Goal: Task Accomplishment & Management: Use online tool/utility

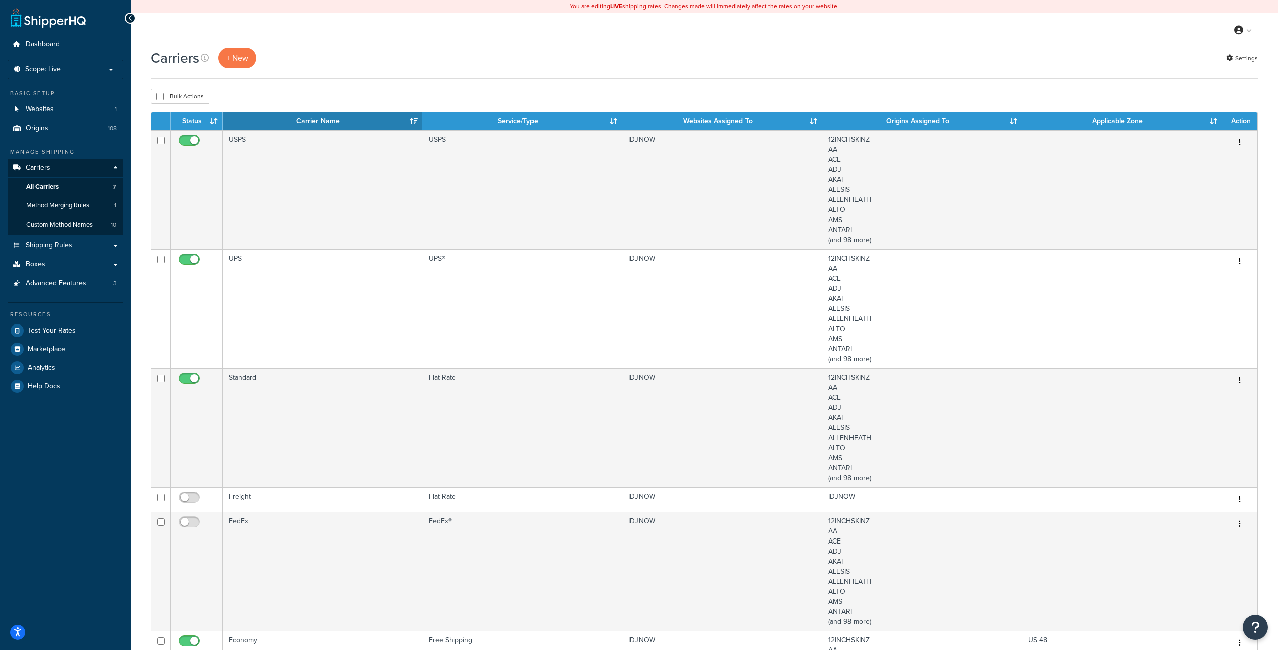
click at [376, 43] on div "My Profile Billing Global Settings Contact Us Logout" at bounding box center [705, 30] width 1148 height 35
click at [60, 247] on span "Shipping Rules" at bounding box center [49, 245] width 47 height 9
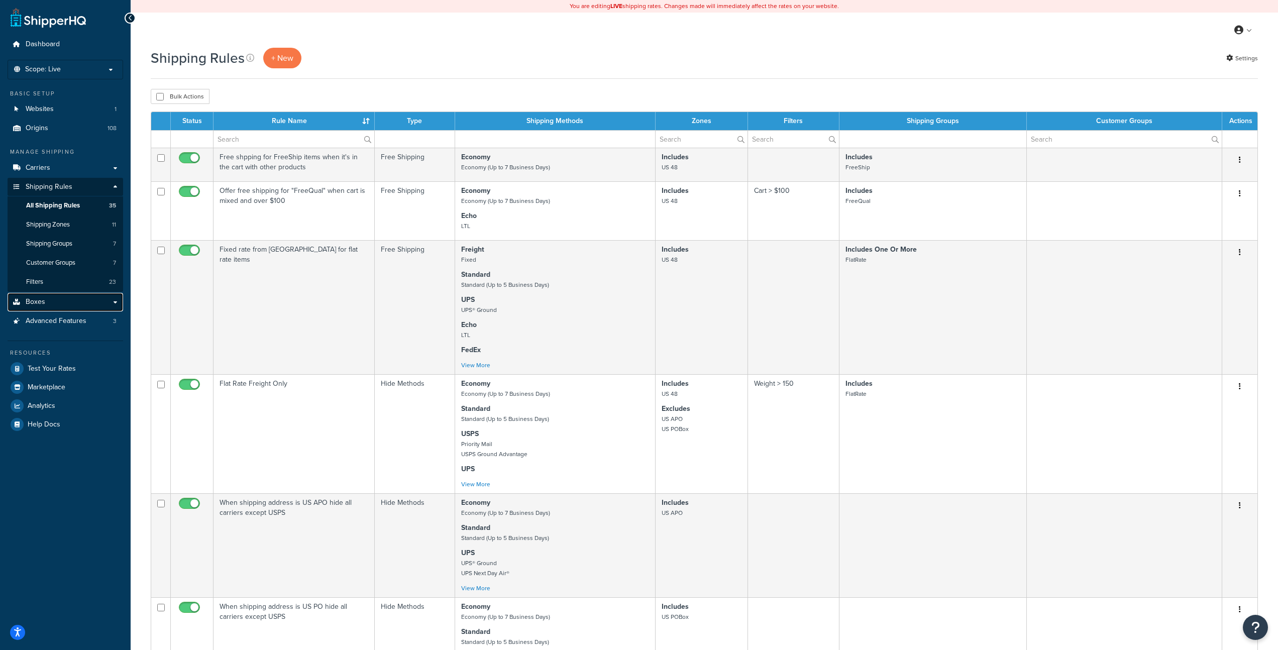
click at [54, 301] on link "Boxes" at bounding box center [66, 302] width 116 height 19
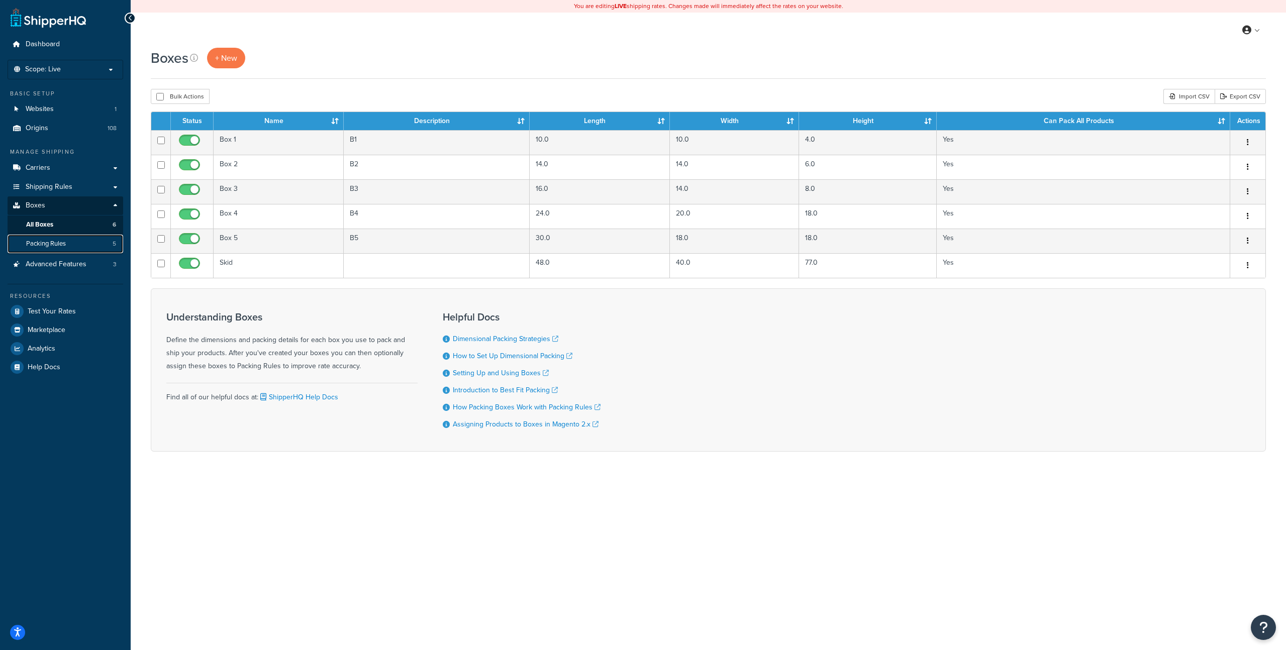
click at [52, 242] on span "Packing Rules" at bounding box center [46, 244] width 40 height 9
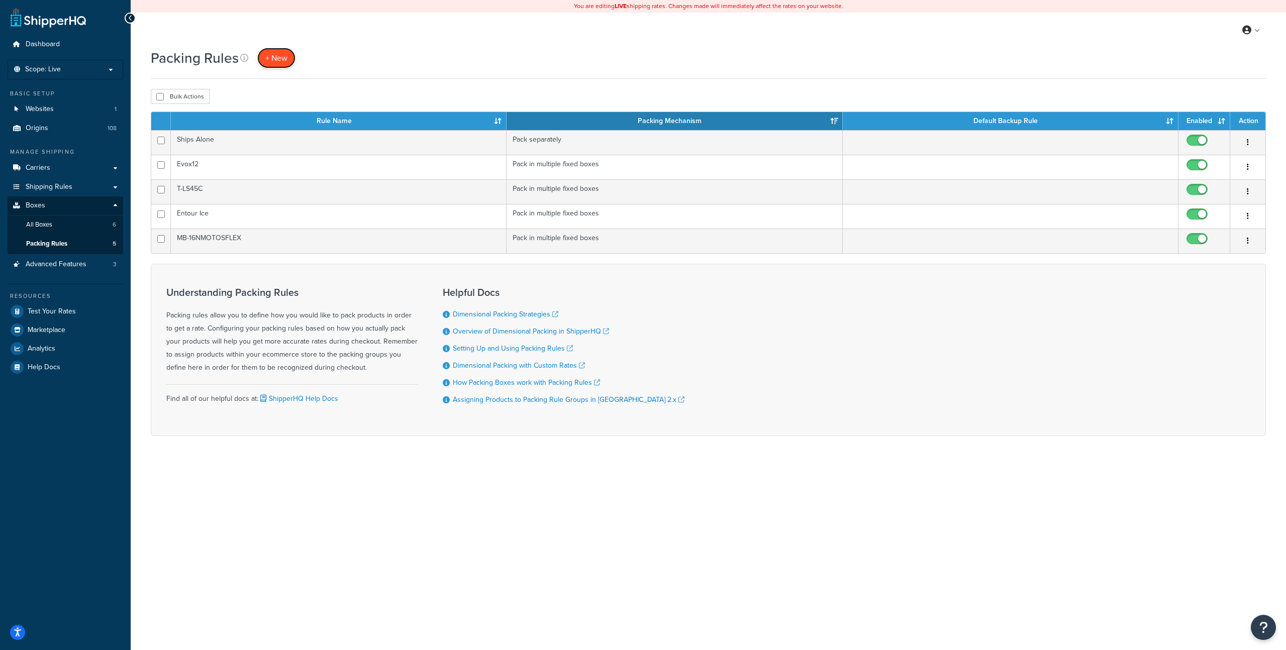
click at [282, 58] on span "+ New" at bounding box center [276, 58] width 22 height 12
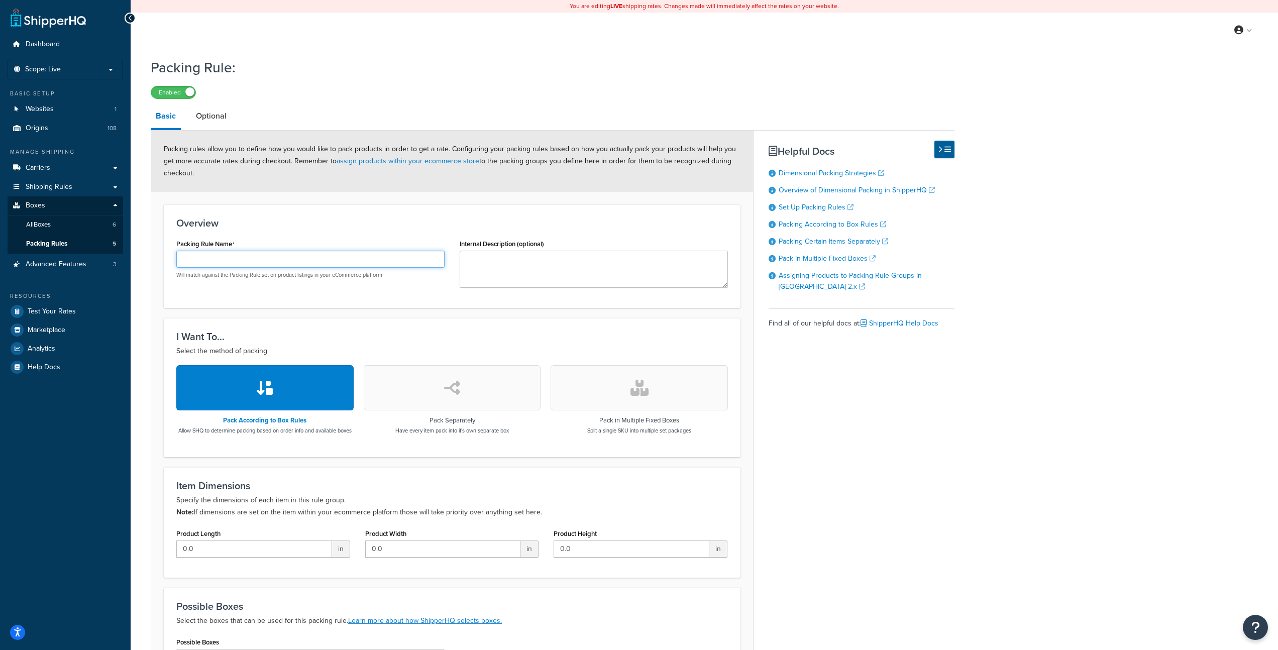
click at [266, 261] on input "Packing Rule Name" at bounding box center [310, 259] width 268 height 17
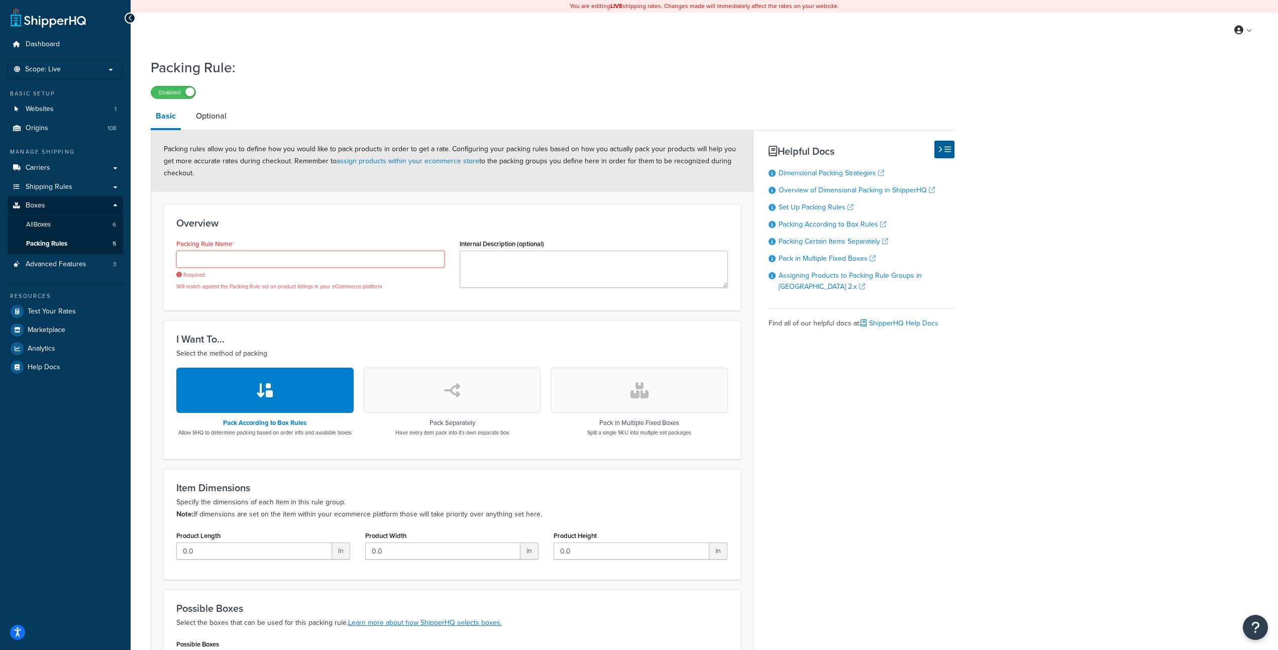
click at [232, 264] on input "Packing Rule Name" at bounding box center [310, 259] width 268 height 17
paste input "XF-MESA-MEDIATRUSS"
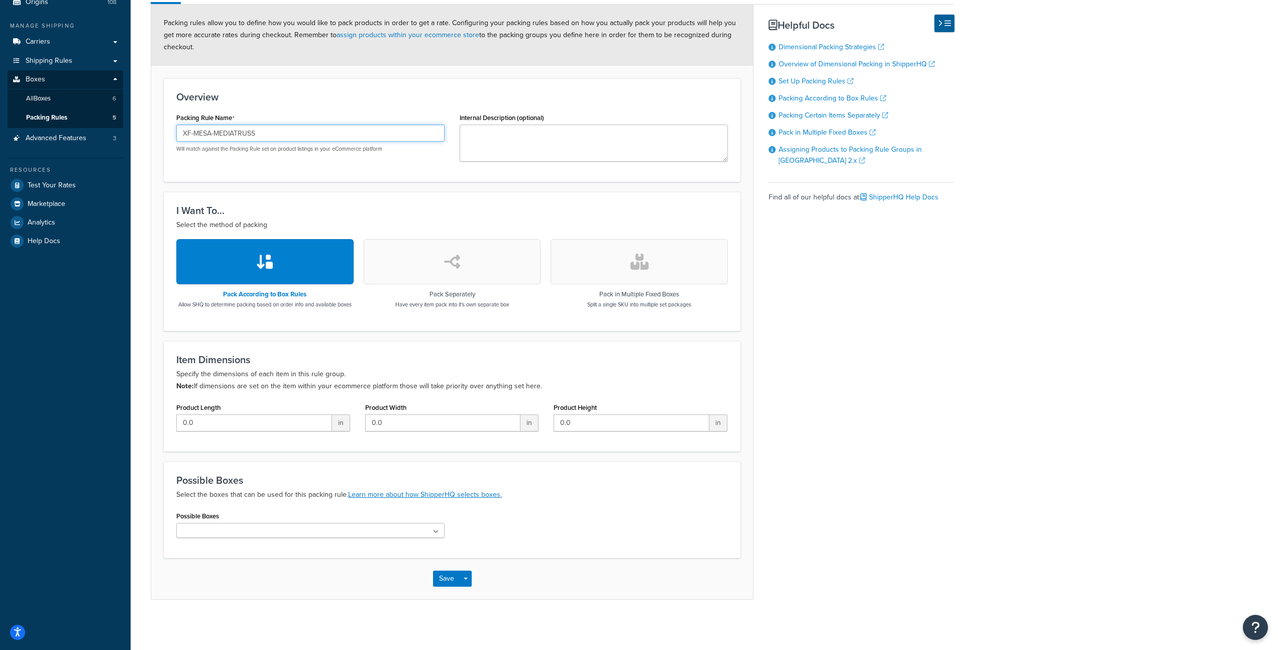
scroll to position [135, 0]
type input "XF-MESA-MEDIATRUSS"
click at [656, 282] on div "Pack in Multiple Fixed Boxes Split a single SKU into multiple set packages" at bounding box center [639, 273] width 177 height 69
click at [650, 261] on button "button" at bounding box center [639, 261] width 177 height 45
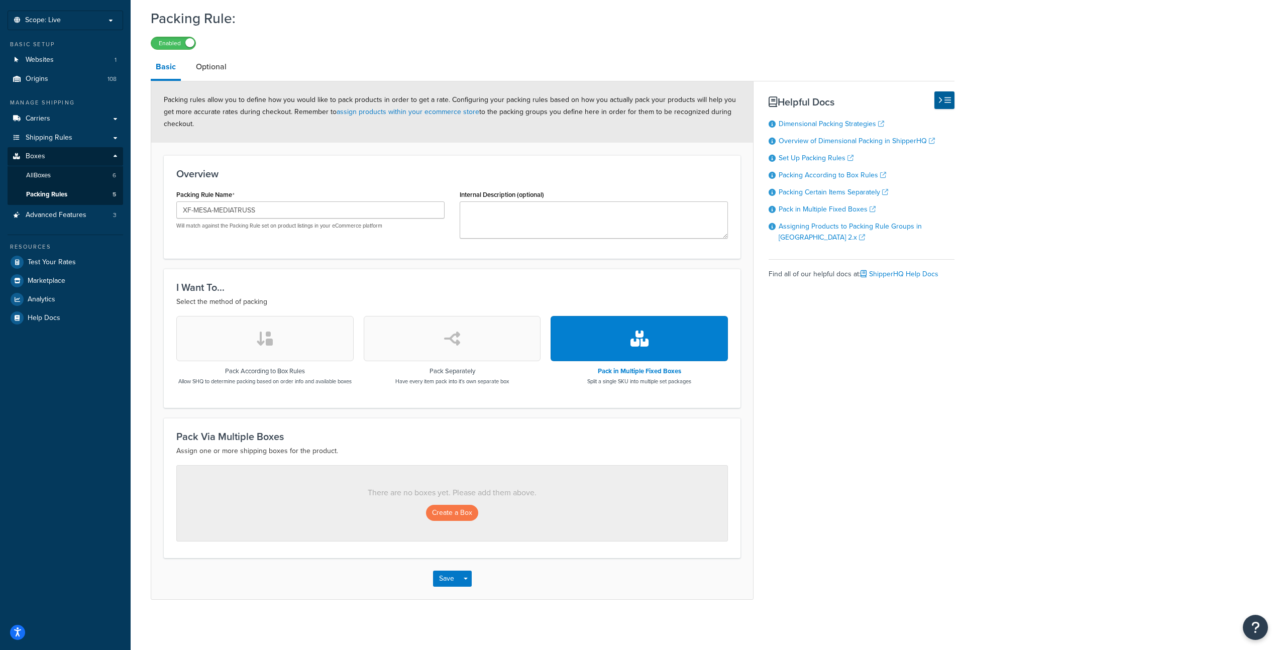
scroll to position [57, 0]
click at [452, 513] on button "Create a Box" at bounding box center [452, 513] width 52 height 16
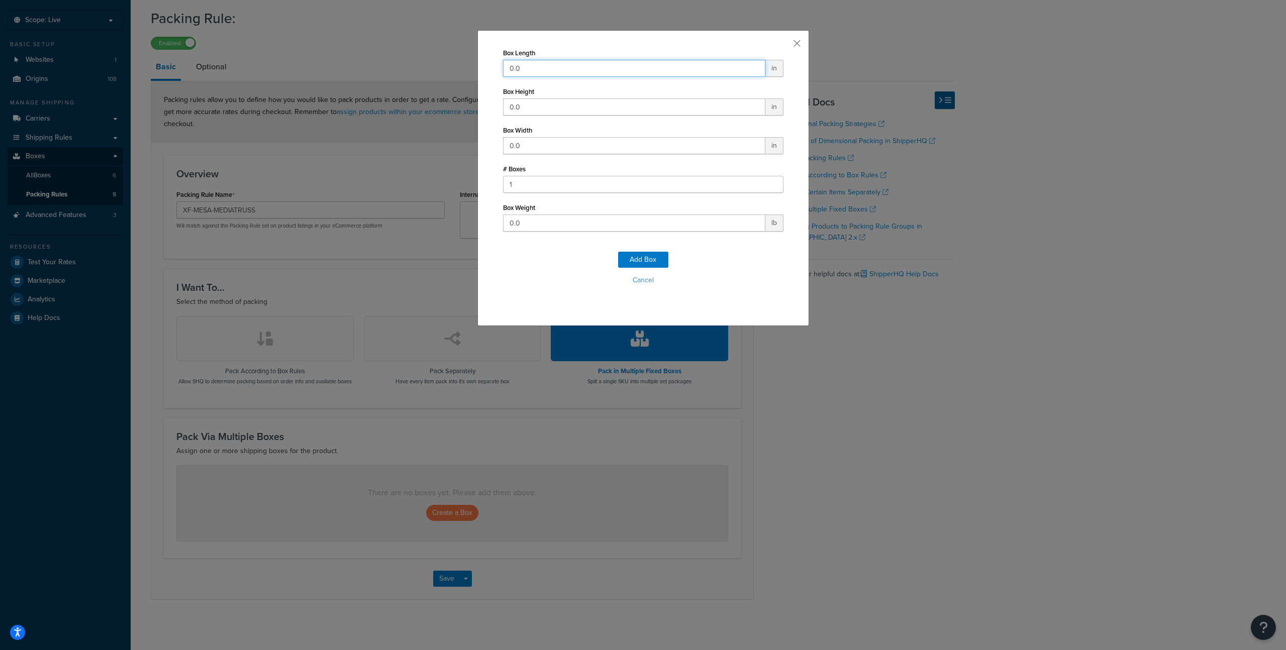
drag, startPoint x: 535, startPoint y: 69, endPoint x: 475, endPoint y: 64, distance: 60.1
click at [477, 64] on div "Box Length 0.0 in Box Height 0.0 in Box Width 0.0 in # Boxes 1 Box Weight 0.0 l…" at bounding box center [643, 178] width 332 height 296
type input "45"
type input "9"
type input "33"
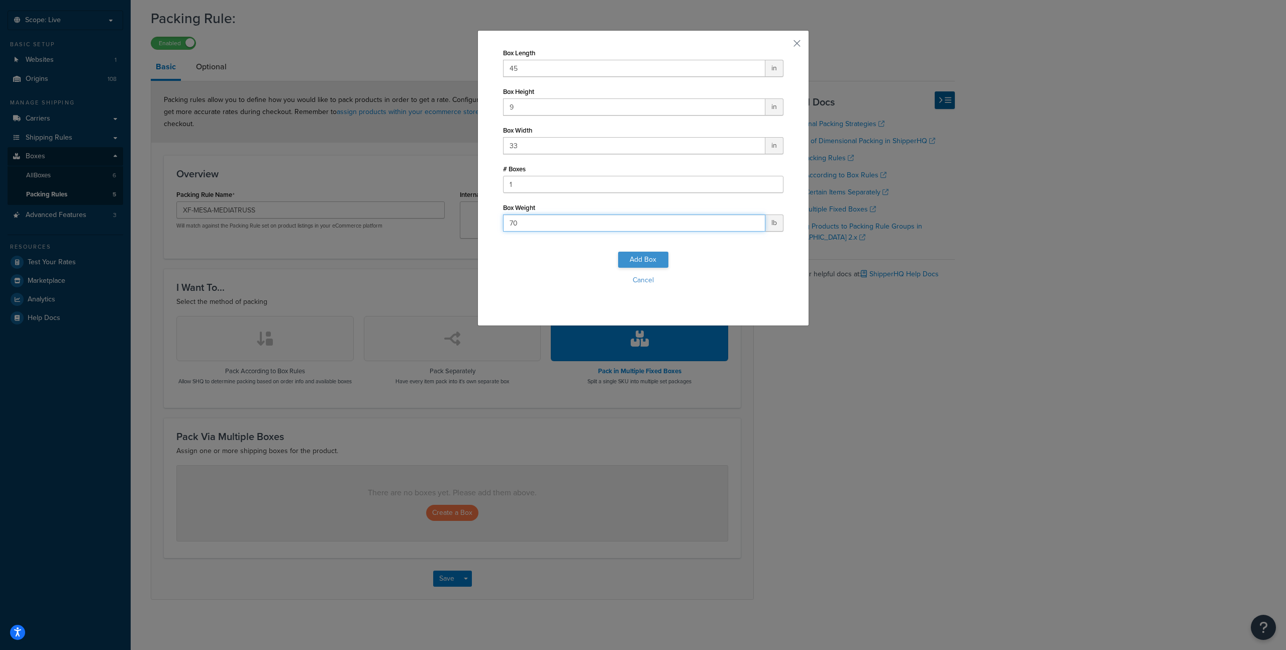
type input "70"
click at [654, 258] on button "Add Box" at bounding box center [643, 260] width 50 height 16
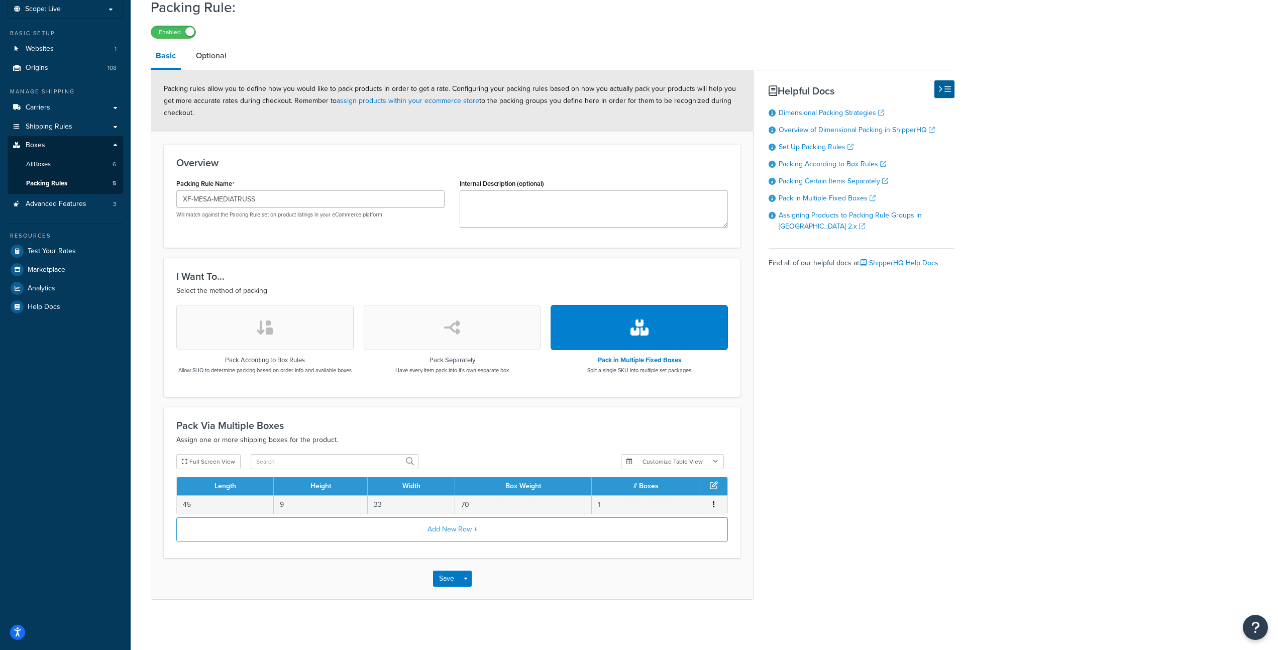
scroll to position [69, 0]
click at [536, 427] on h3 "Pack Via Multiple Boxes" at bounding box center [452, 425] width 552 height 11
click at [447, 529] on button "Add New Row +" at bounding box center [452, 530] width 552 height 24
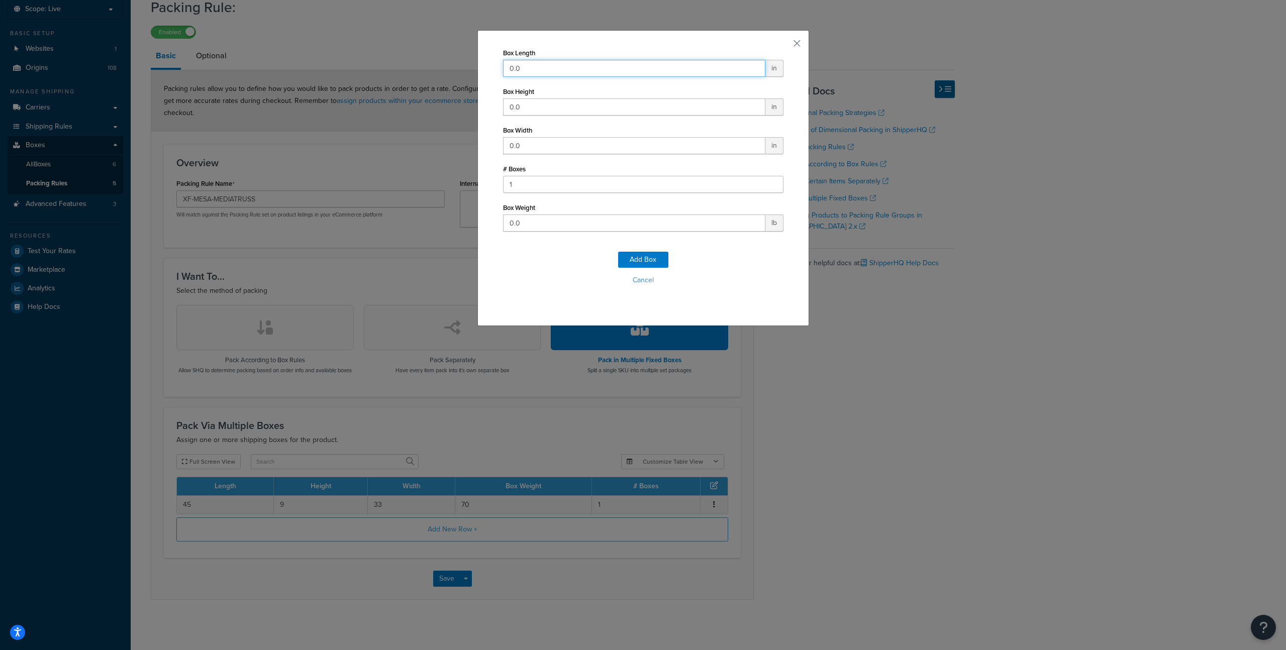
drag, startPoint x: 548, startPoint y: 71, endPoint x: 413, endPoint y: 39, distance: 139.1
click at [413, 39] on div "Box Length 0.0 in Box Height 0.0 in Box Width 0.0 in # Boxes 1 Box Weight 0.0 l…" at bounding box center [643, 325] width 1286 height 650
type input "47"
type input "5"
type input "10"
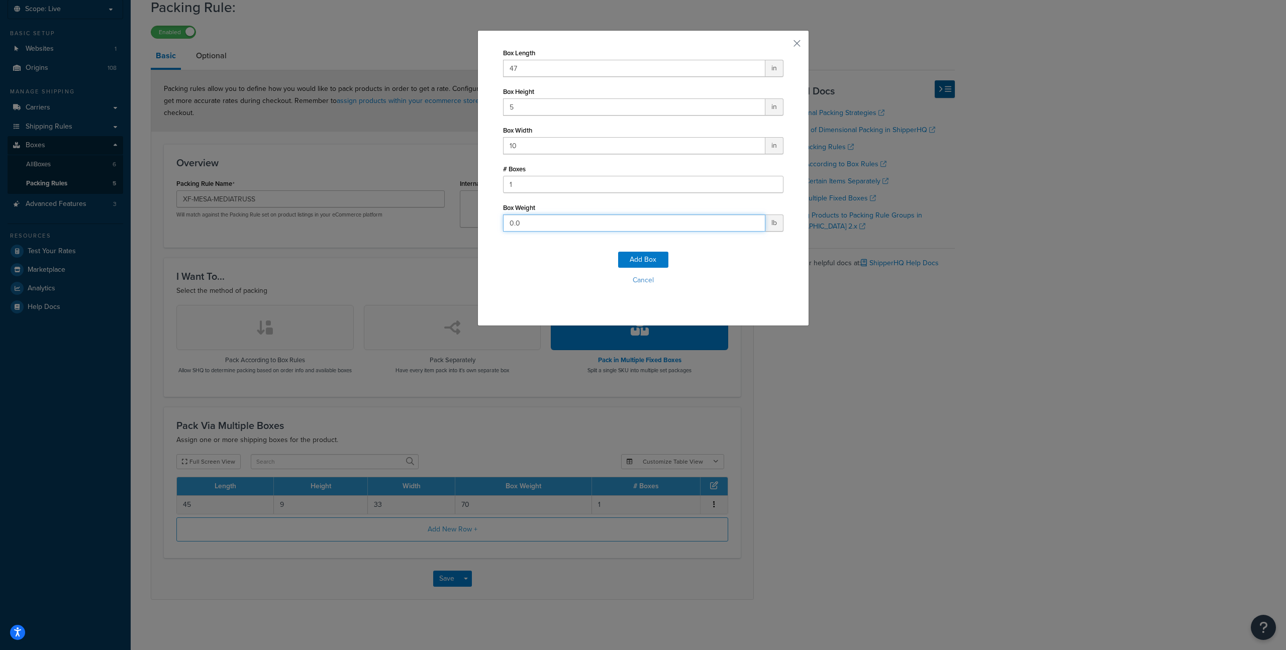
drag, startPoint x: 512, startPoint y: 223, endPoint x: 473, endPoint y: 217, distance: 38.6
click at [477, 217] on div "Box Length 47 in Box Height 5 in Box Width 10 in # Boxes 1 Box Weight 0.0 lb Ad…" at bounding box center [643, 178] width 332 height 296
drag, startPoint x: 539, startPoint y: 226, endPoint x: 480, endPoint y: 220, distance: 59.1
click at [481, 220] on div "Box Length 47 in Box Height 5 in Box Width 10 in # Boxes 1 Box Weight 25 lb Add…" at bounding box center [643, 178] width 332 height 296
type input "30"
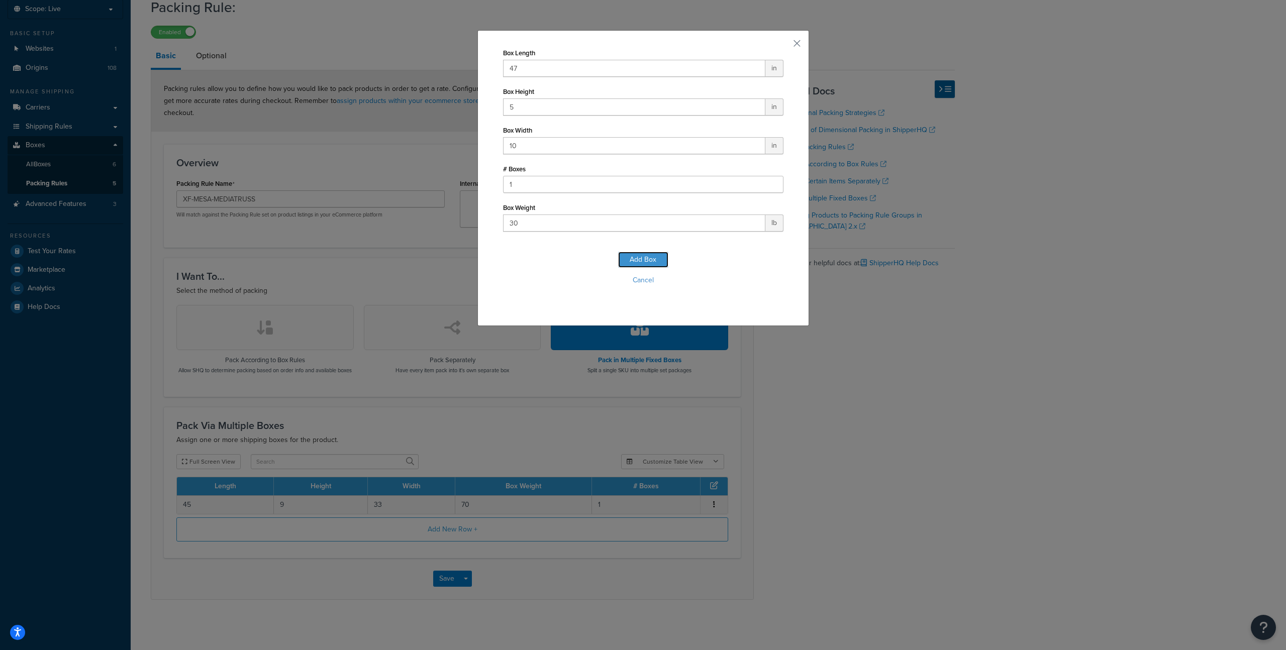
drag, startPoint x: 650, startPoint y: 261, endPoint x: 635, endPoint y: 294, distance: 36.9
click at [651, 261] on button "Add Box" at bounding box center [643, 260] width 50 height 16
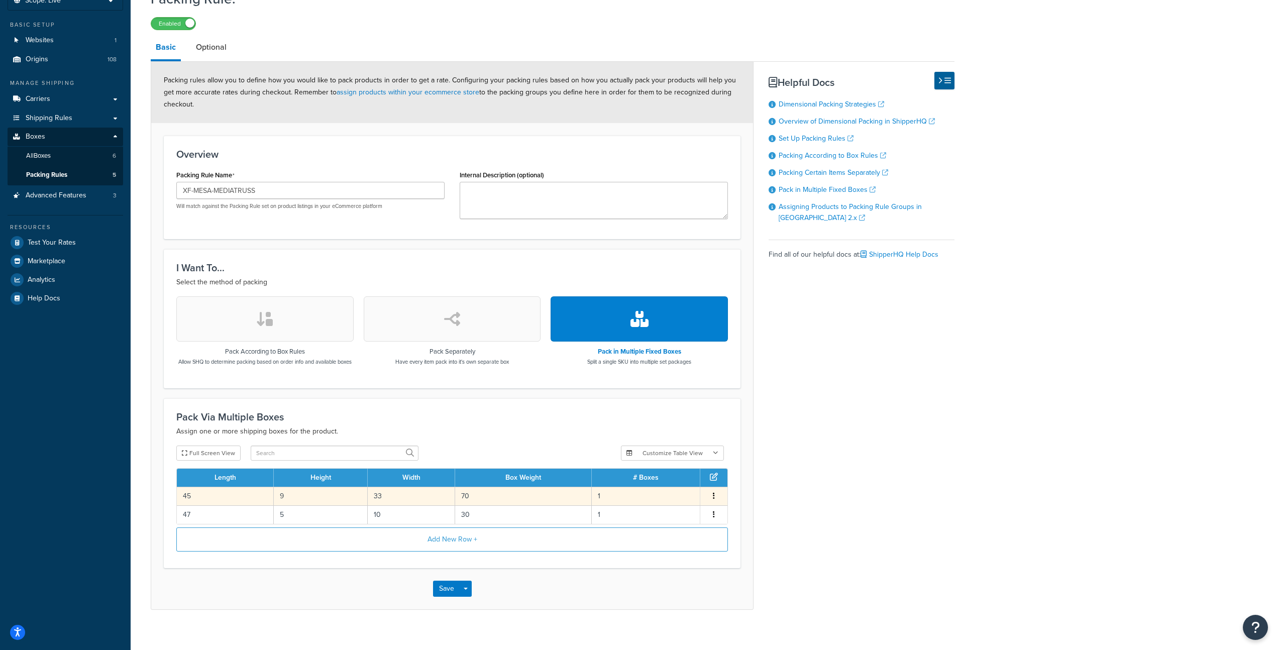
click at [498, 504] on td "70" at bounding box center [523, 496] width 137 height 19
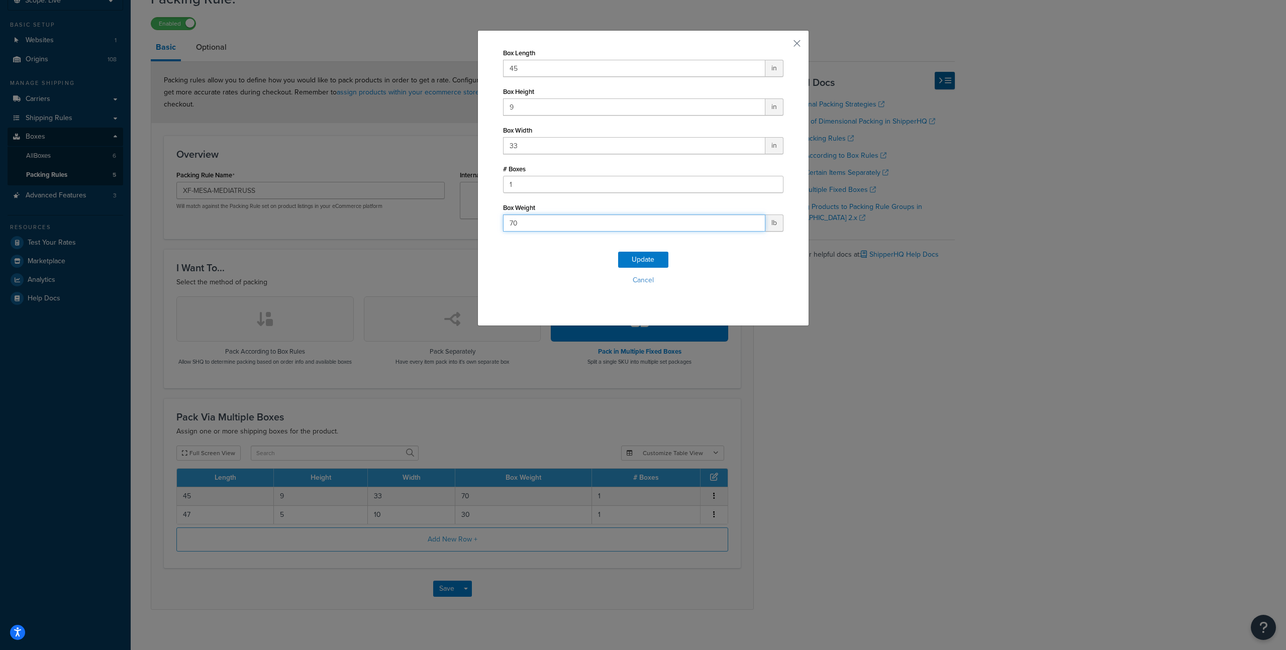
drag, startPoint x: 539, startPoint y: 225, endPoint x: 450, endPoint y: 186, distance: 97.0
click at [450, 186] on div "Box Length 45 in Box Height 9 in Box Width 33 in # Boxes 1 Box Weight 70 lb Upd…" at bounding box center [643, 325] width 1286 height 650
type input "75"
click at [632, 259] on button "Update" at bounding box center [643, 260] width 50 height 16
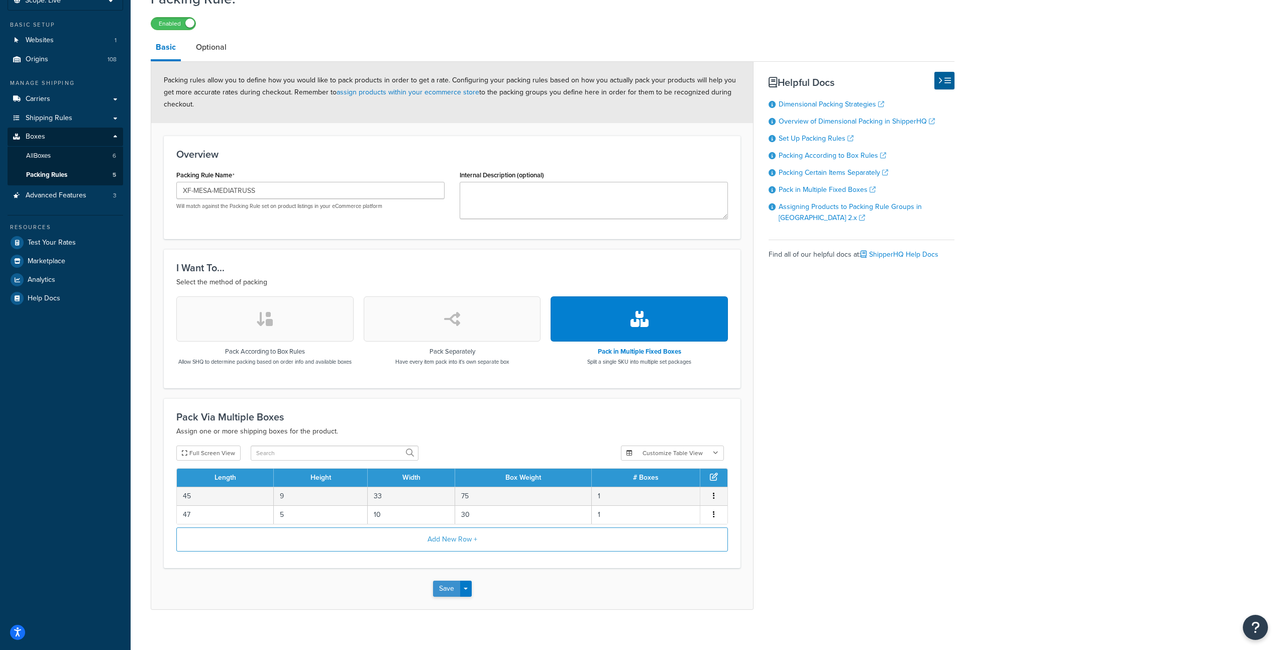
click at [439, 597] on button "Save" at bounding box center [446, 589] width 27 height 16
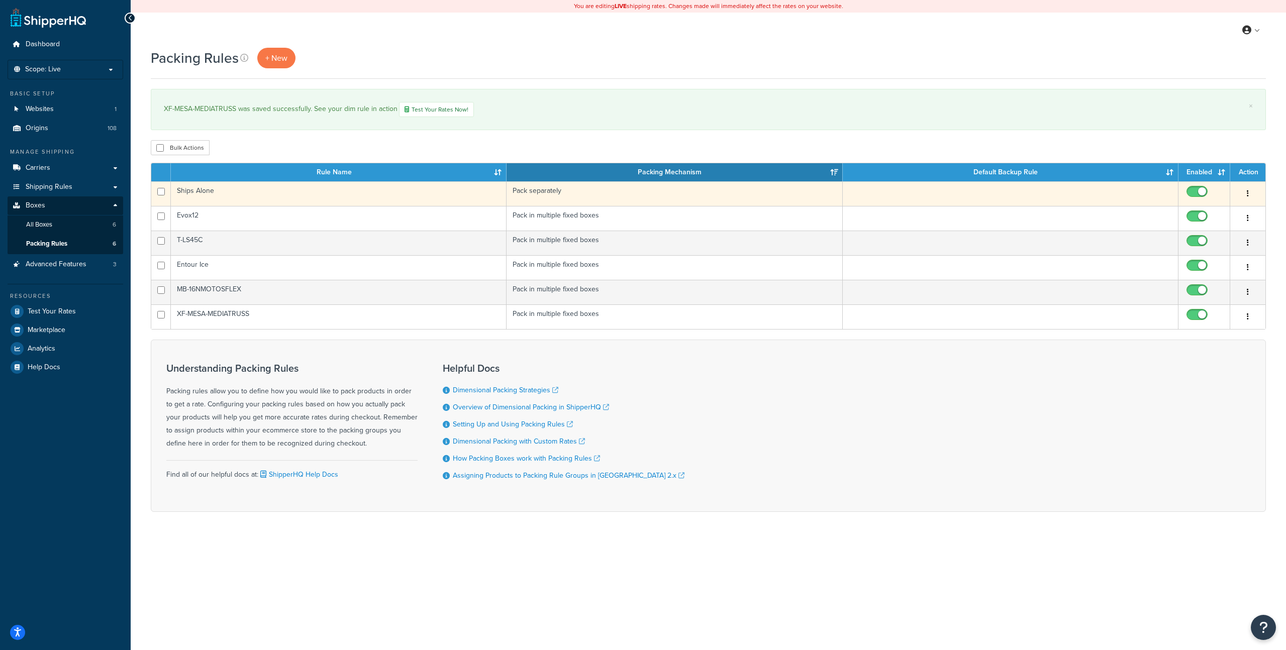
click at [1254, 189] on button "button" at bounding box center [1248, 194] width 14 height 16
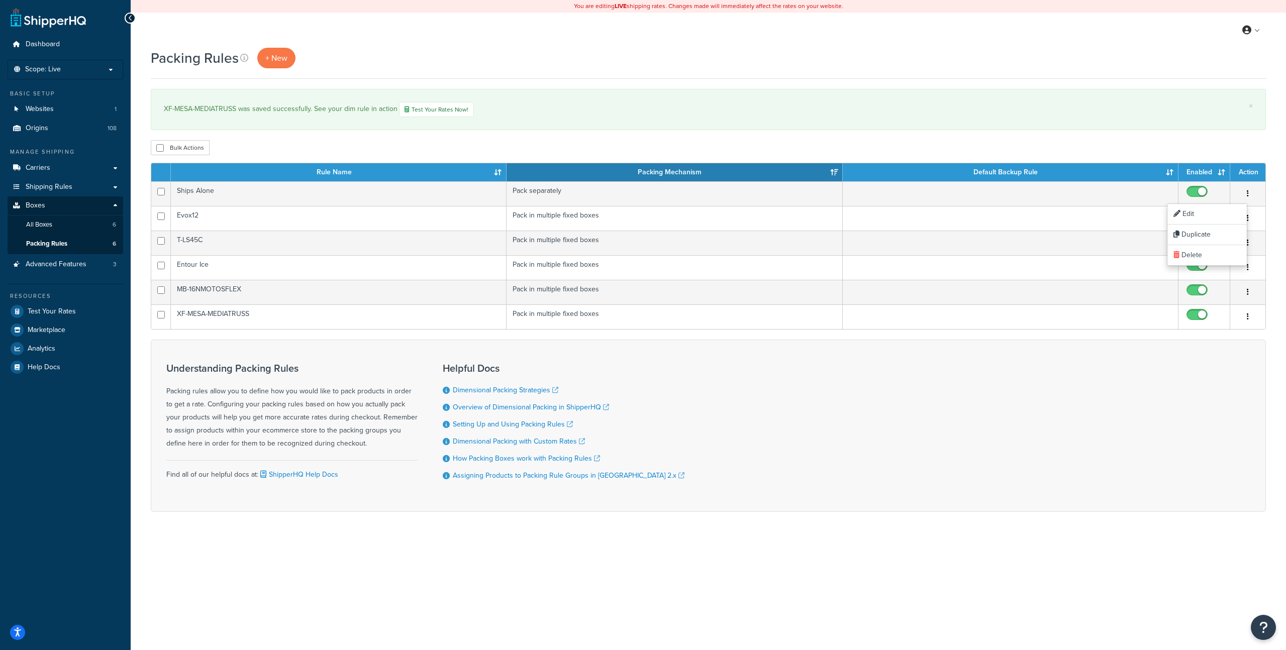
click at [1078, 443] on div "Understanding Packing Rules Packing rules allow you to define how you would lik…" at bounding box center [708, 426] width 1115 height 172
click at [157, 149] on input "checkbox" at bounding box center [160, 148] width 8 height 8
checkbox input "true"
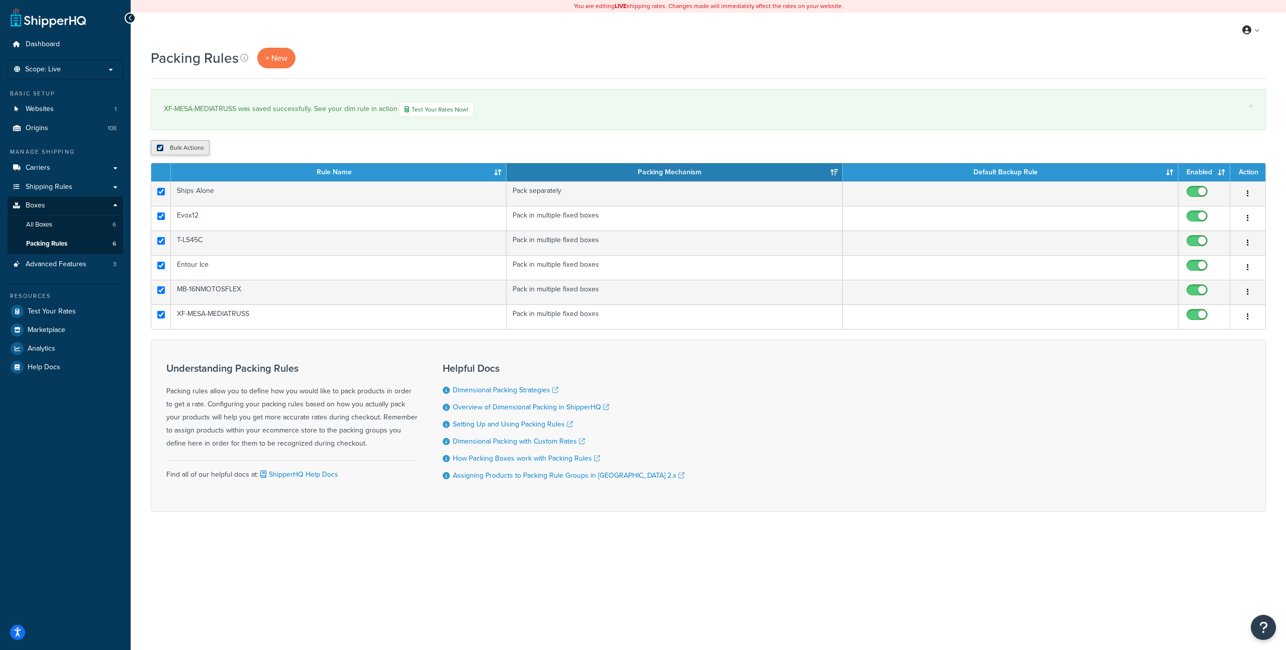
checkbox input "true"
click at [159, 147] on input "checkbox" at bounding box center [160, 148] width 8 height 8
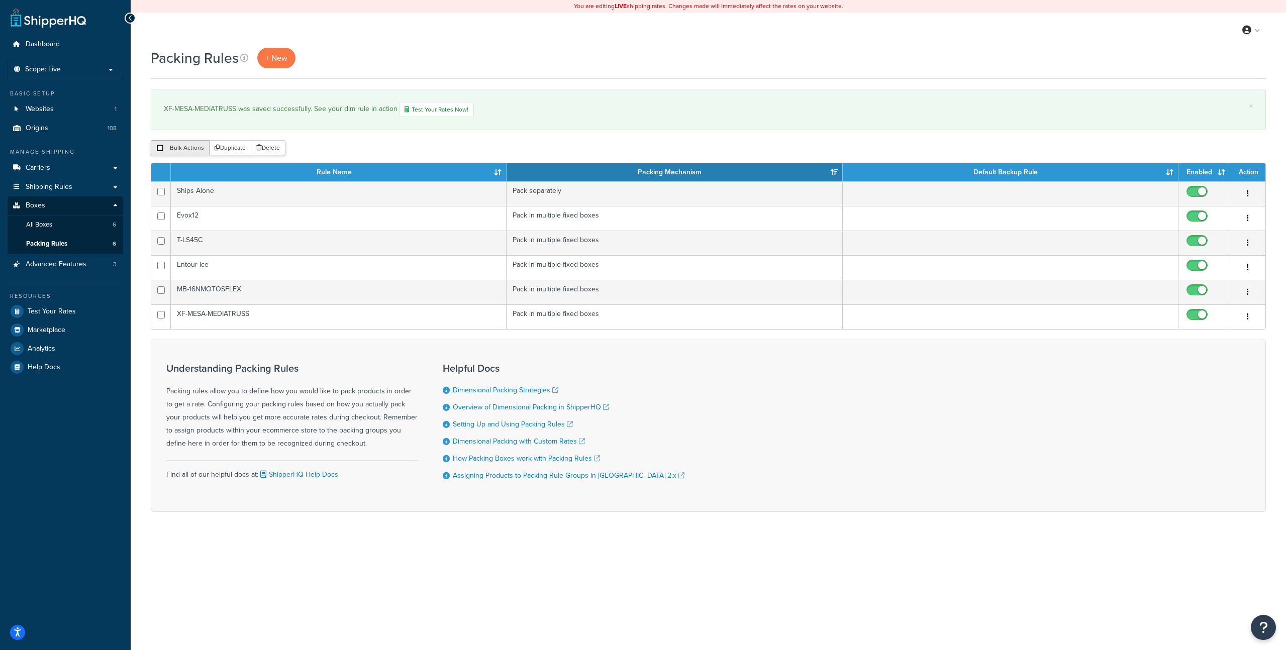
checkbox input "false"
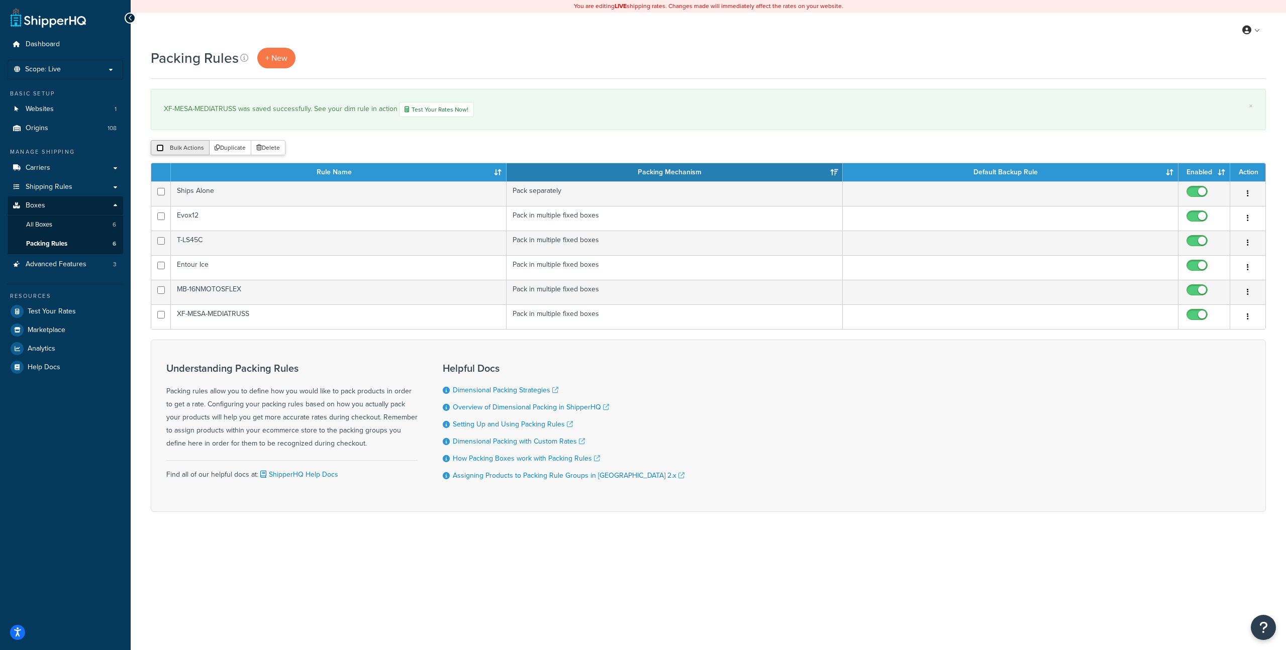
checkbox input "false"
click at [270, 58] on span "+ New" at bounding box center [276, 58] width 22 height 12
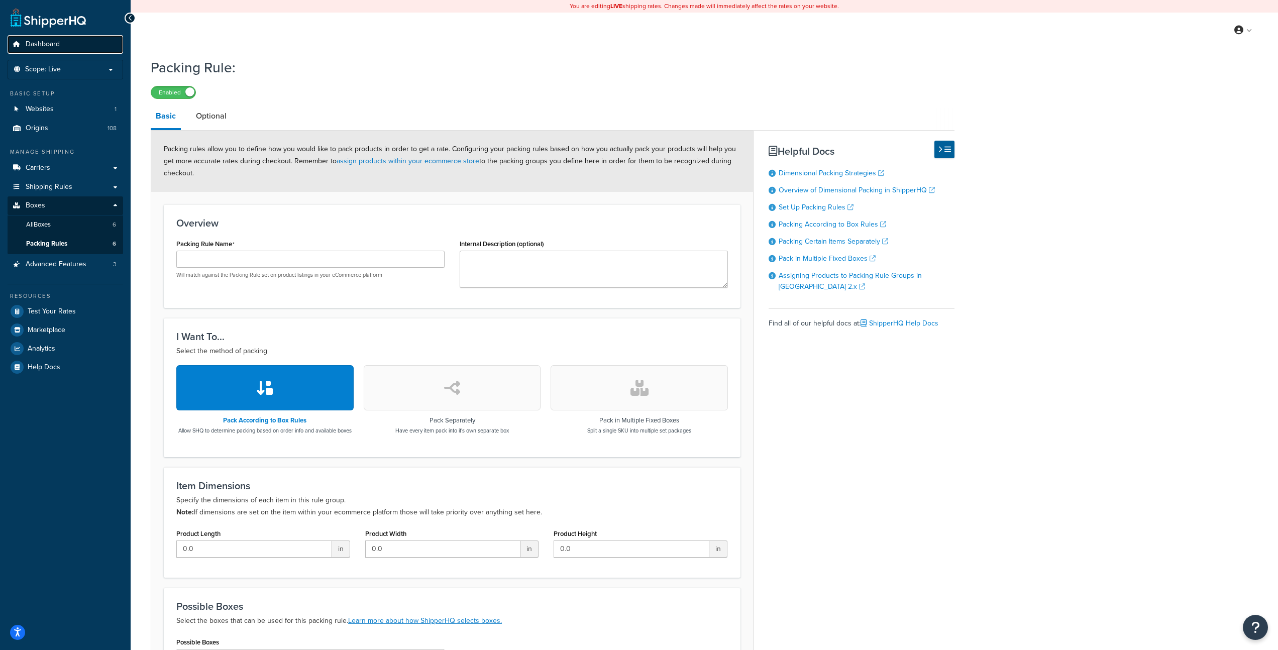
click at [48, 44] on span "Dashboard" at bounding box center [43, 44] width 34 height 9
